Goal: Entertainment & Leisure: Browse casually

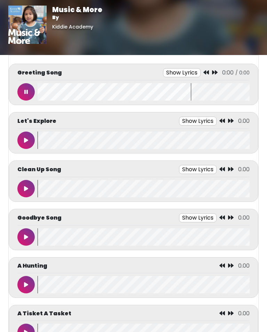
click at [33, 90] on button at bounding box center [25, 91] width 17 height 17
click at [26, 94] on icon at bounding box center [26, 92] width 4 height 6
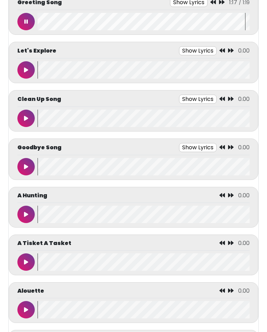
scroll to position [72, 0]
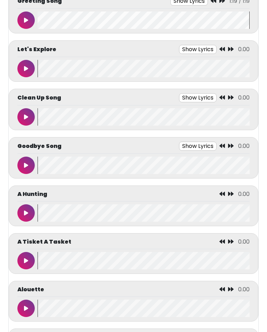
click at [21, 212] on button at bounding box center [25, 212] width 17 height 17
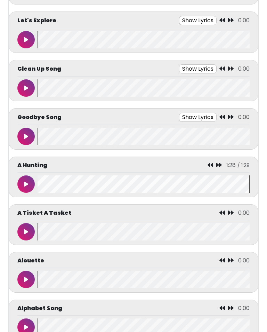
scroll to position [174, 0]
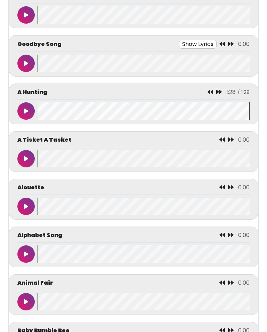
click at [27, 254] on button at bounding box center [25, 253] width 17 height 17
click at [28, 256] on button at bounding box center [25, 253] width 17 height 17
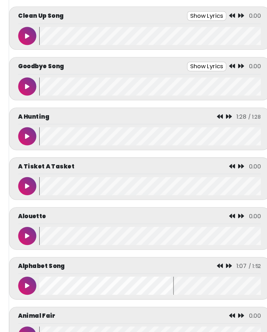
scroll to position [281, 27]
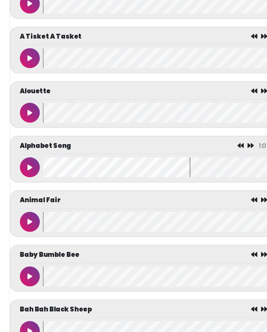
click at [82, 247] on wave at bounding box center [144, 241] width 212 height 17
click at [82, 2] on wave at bounding box center [144, 2] width 212 height 17
click at [82, 6] on wave at bounding box center [144, 2] width 212 height 17
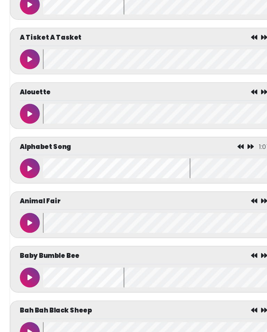
click at [82, 8] on wave at bounding box center [144, 3] width 212 height 17
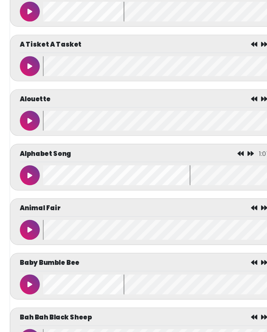
click at [82, 244] on wave at bounding box center [144, 248] width 212 height 17
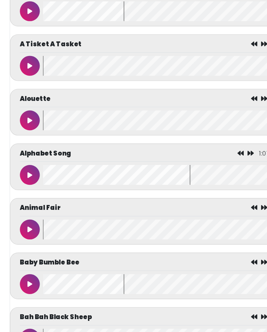
click at [82, 245] on wave at bounding box center [144, 247] width 212 height 17
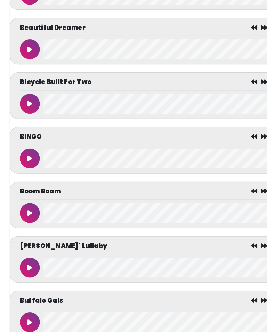
scroll to position [640, 27]
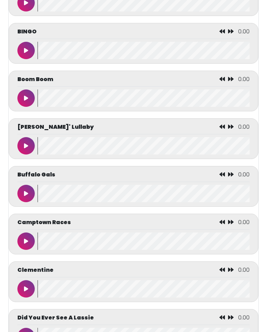
click at [94, 196] on wave at bounding box center [144, 193] width 212 height 17
click at [94, 202] on wave at bounding box center [144, 193] width 212 height 17
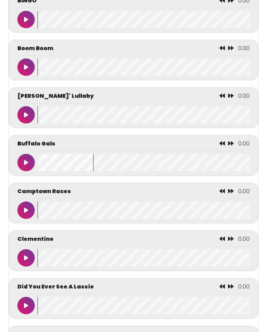
scroll to position [771, 0]
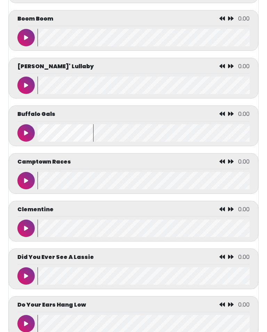
click at [29, 232] on button at bounding box center [25, 227] width 17 height 17
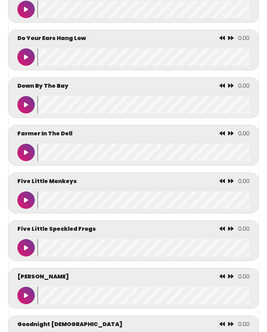
scroll to position [1038, 0]
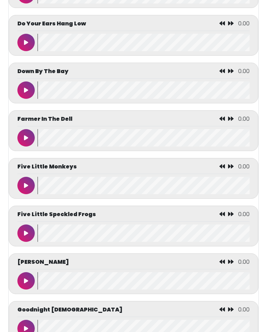
click at [90, 34] on wave at bounding box center [144, 42] width 212 height 17
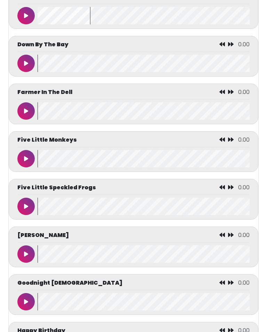
click at [94, 71] on wave at bounding box center [144, 63] width 212 height 17
click at [90, 120] on wave at bounding box center [144, 110] width 212 height 17
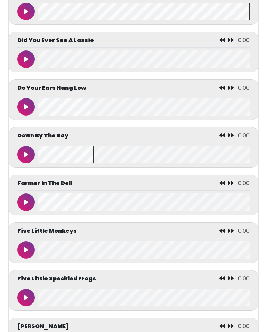
scroll to position [1003, 0]
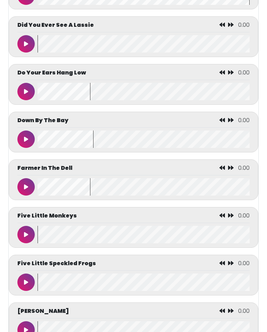
click at [29, 147] on button at bounding box center [25, 138] width 17 height 17
click at [25, 142] on icon at bounding box center [25, 139] width 3 height 6
click at [30, 148] on button at bounding box center [25, 138] width 17 height 17
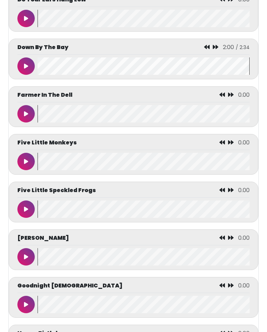
scroll to position [1075, 0]
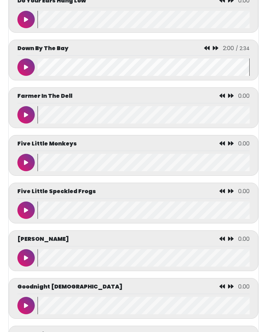
click at [31, 218] on button at bounding box center [25, 209] width 17 height 17
click at [29, 219] on button at bounding box center [25, 209] width 17 height 17
click at [28, 213] on icon at bounding box center [26, 210] width 4 height 6
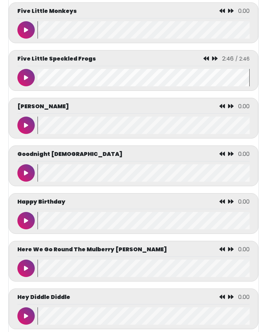
scroll to position [1207, 0]
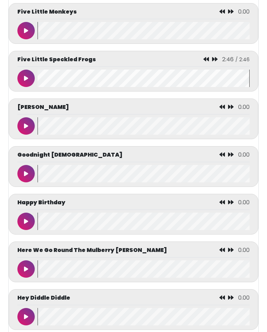
click at [19, 135] on button at bounding box center [25, 125] width 17 height 17
